Goal: Find specific page/section: Find specific page/section

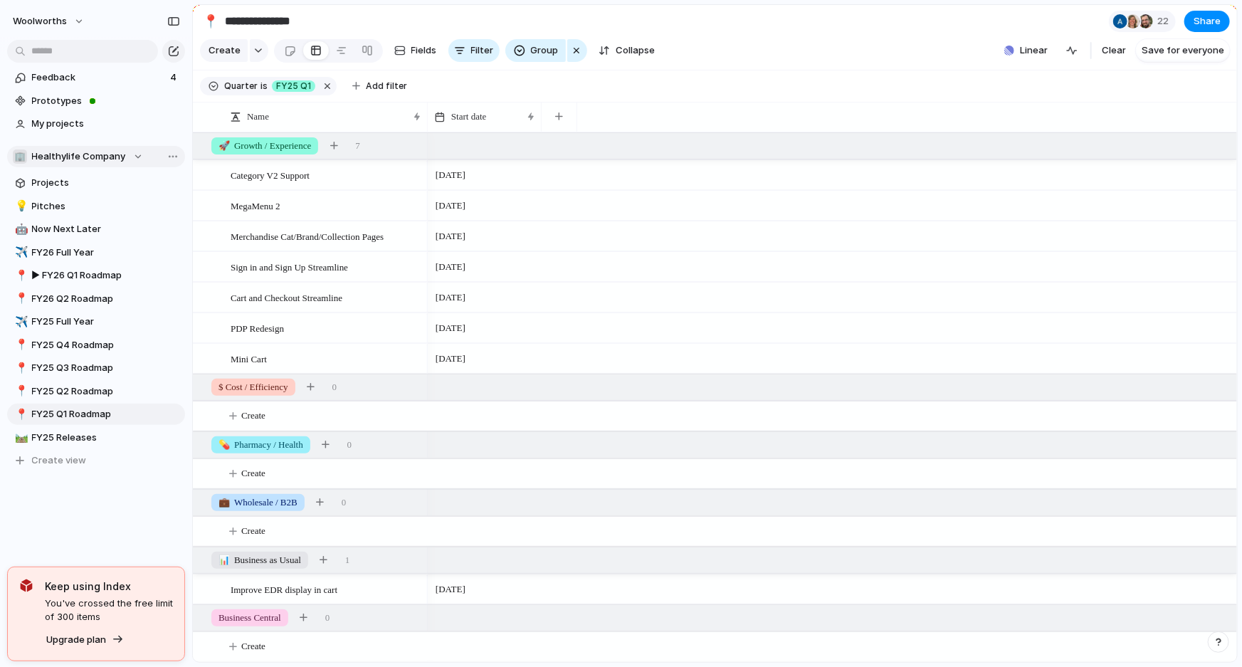
click at [139, 155] on div "🏢 Healthylife Company" at bounding box center [78, 156] width 130 height 14
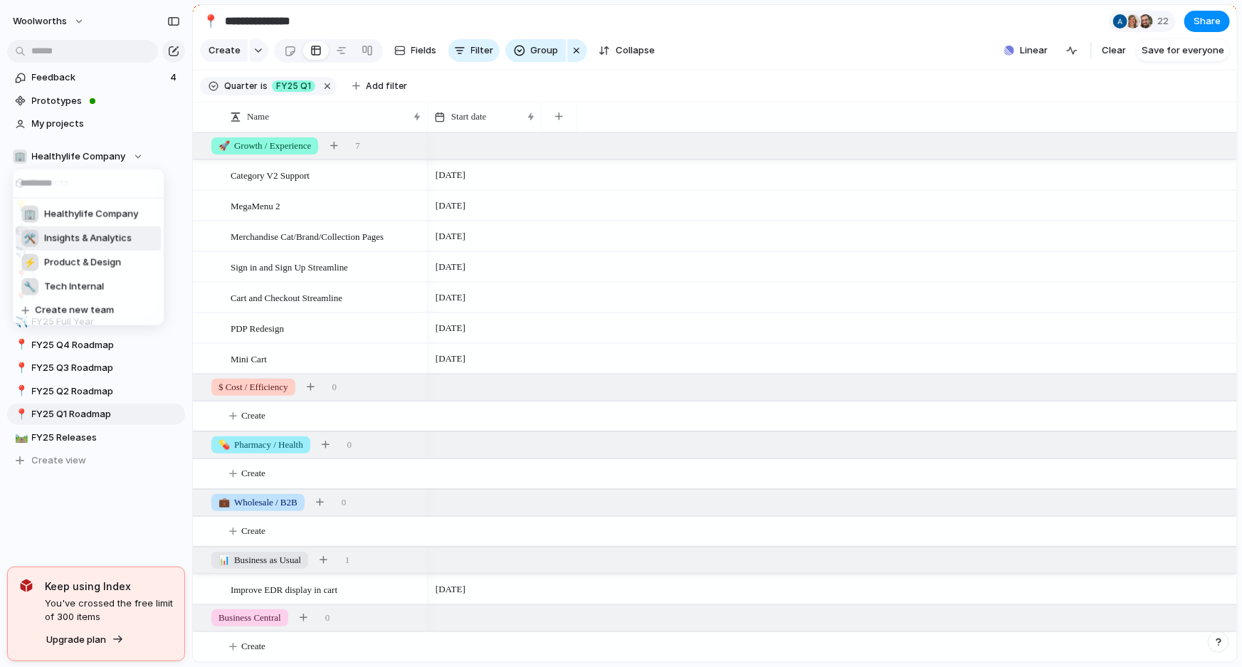
click at [83, 246] on div "🛠️ Insights & Analytics" at bounding box center [76, 238] width 110 height 17
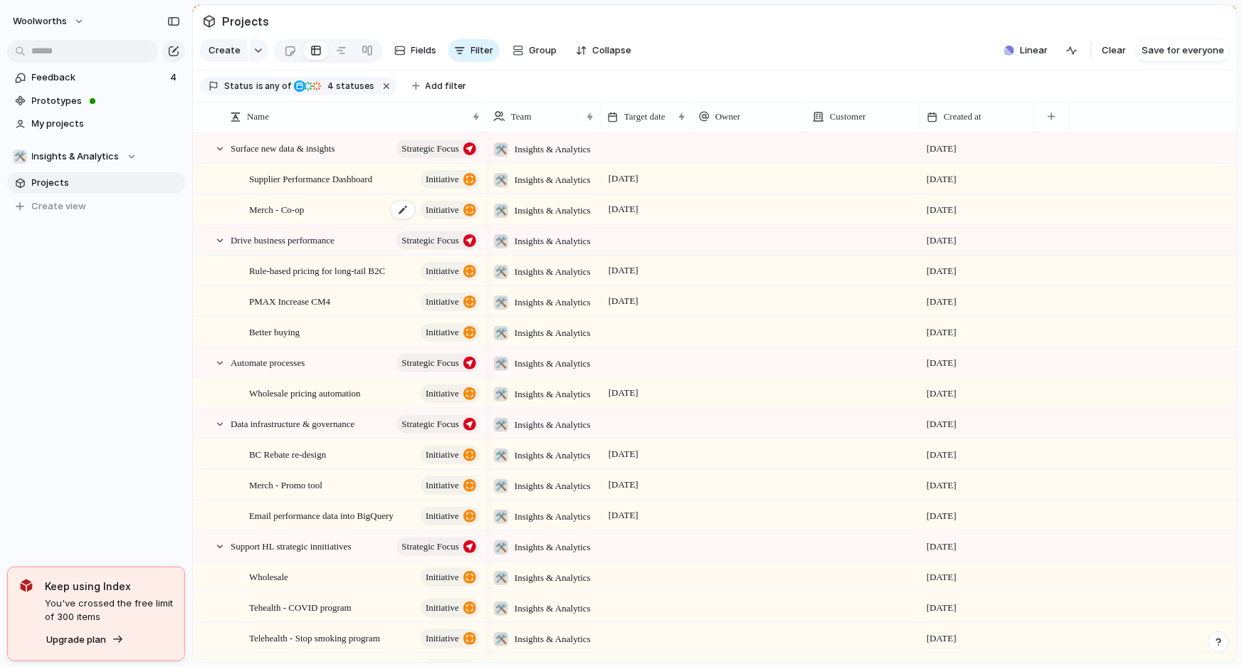
click at [264, 211] on span "Merch - Co-op" at bounding box center [276, 209] width 55 height 16
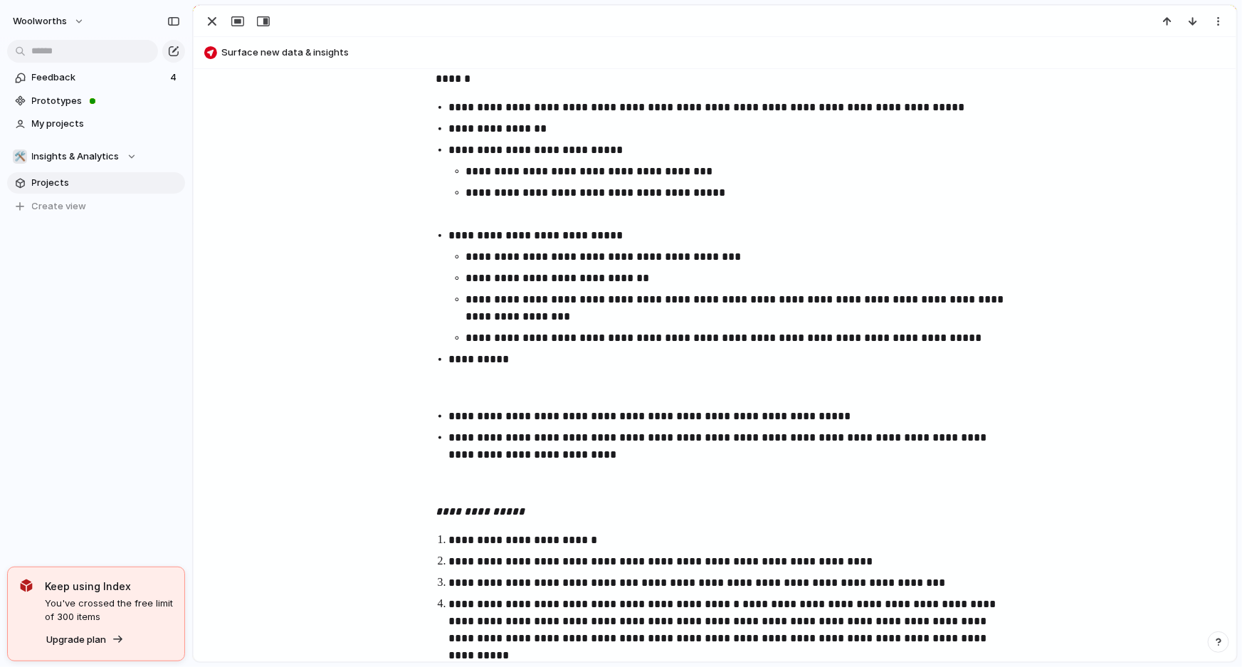
scroll to position [776, 0]
